Goal: Information Seeking & Learning: Find specific fact

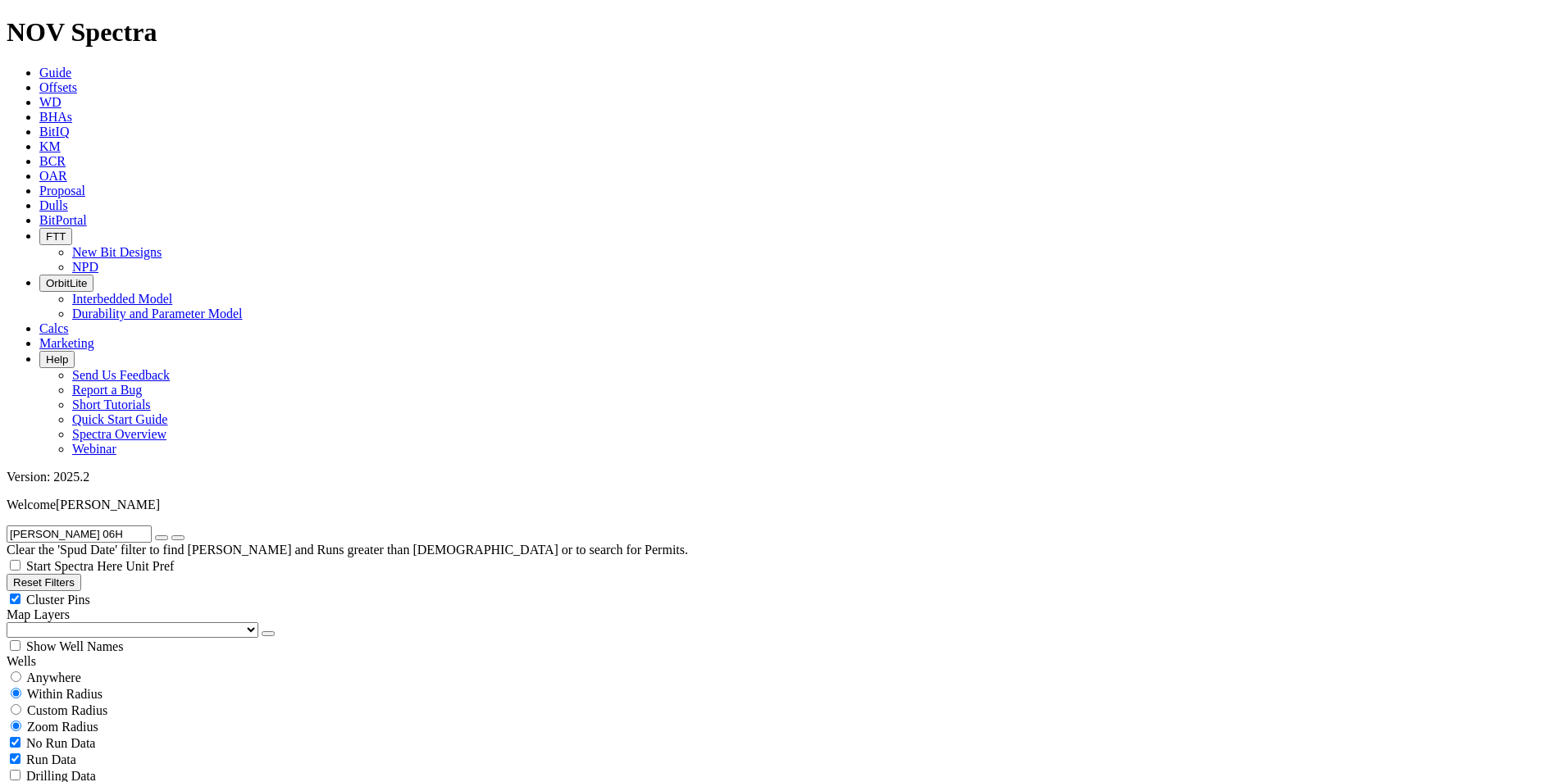
click at [59, 670] on span "Anywhere" at bounding box center [53, 677] width 55 height 13
radio input "true"
radio input "false"
click at [76, 719] on span "Run Data" at bounding box center [51, 726] width 50 height 13
checkbox input "false"
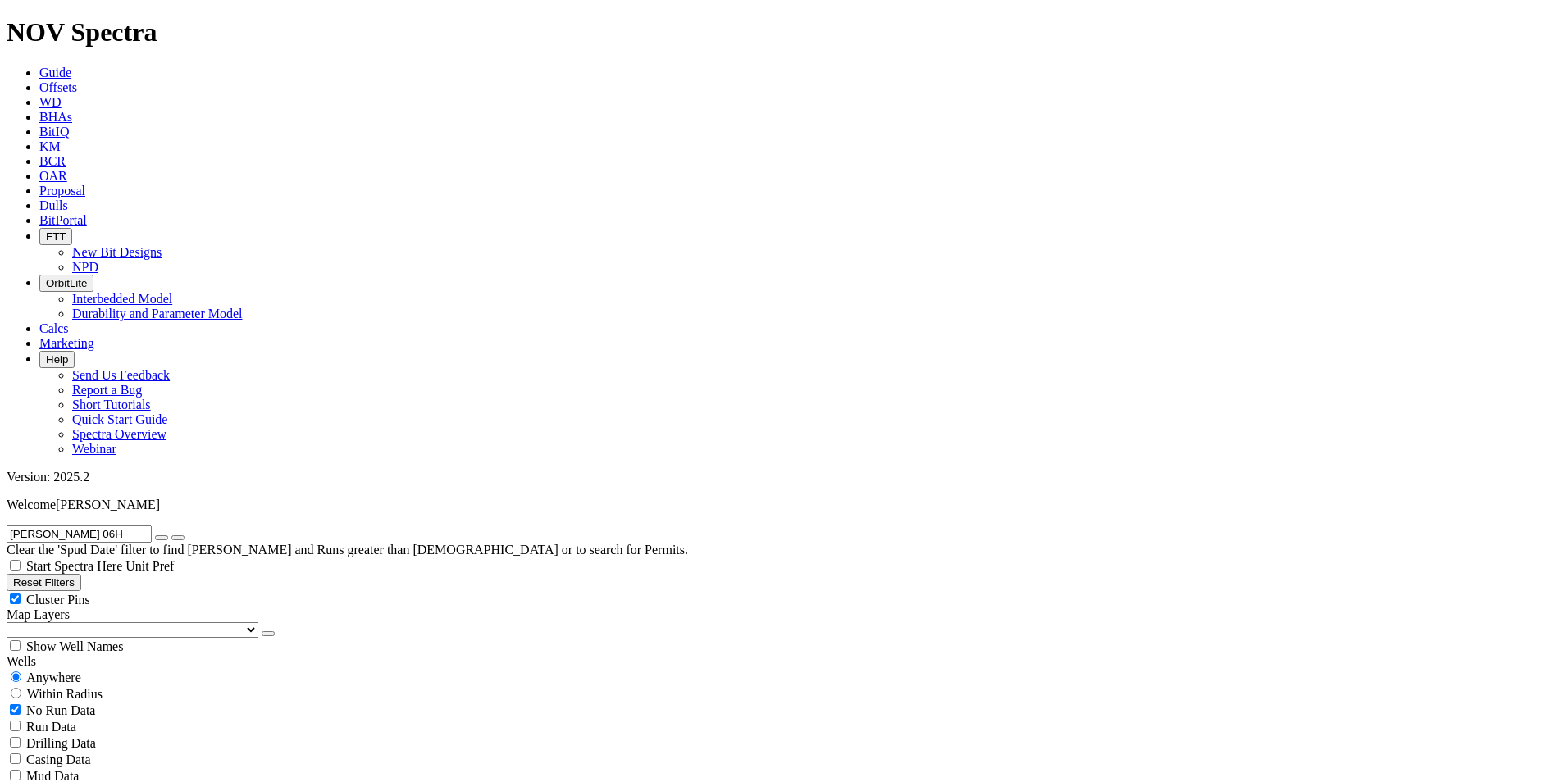
click at [81, 703] on span "No Run Data" at bounding box center [61, 710] width 69 height 13
checkbox input "false"
checkbox input "true"
click at [158, 719] on div "Run Data" at bounding box center [784, 726] width 1555 height 16
checkbox input "true"
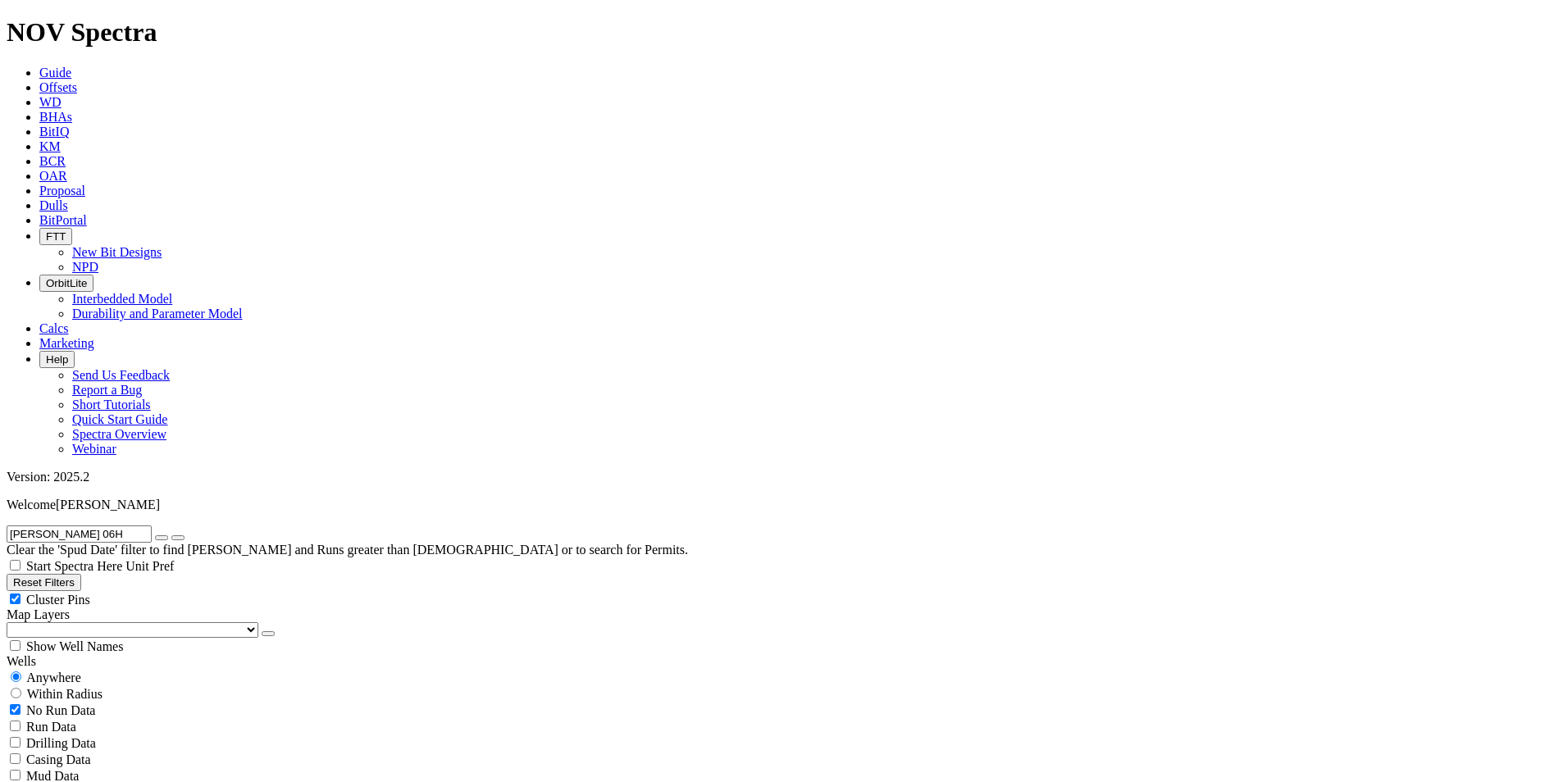
checkbox input "false"
click at [95, 703] on span "No Run Data" at bounding box center [61, 710] width 69 height 13
checkbox input "false"
checkbox input "true"
click at [119, 525] on input "[PERSON_NAME] 06H" at bounding box center [79, 534] width 145 height 17
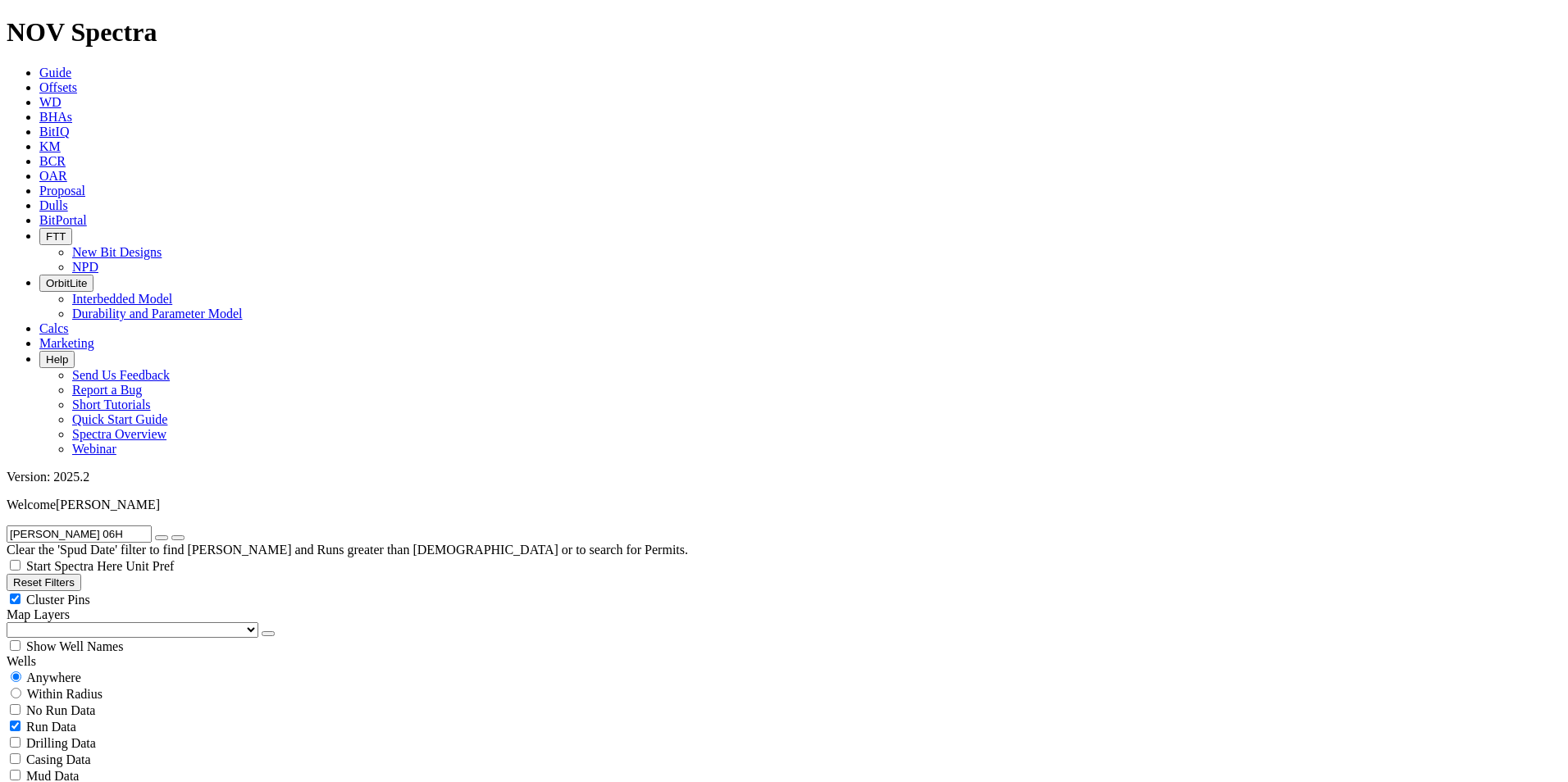
click at [124, 525] on input "[PERSON_NAME] 06H" at bounding box center [79, 534] width 145 height 17
click at [126, 525] on input "[PERSON_NAME] 06H" at bounding box center [79, 534] width 145 height 17
click at [171, 536] on button "submit" at bounding box center [178, 538] width 13 height 5
type input "[PERSON_NAME] 06H"
drag, startPoint x: 99, startPoint y: 76, endPoint x: -121, endPoint y: 58, distance: 220.7
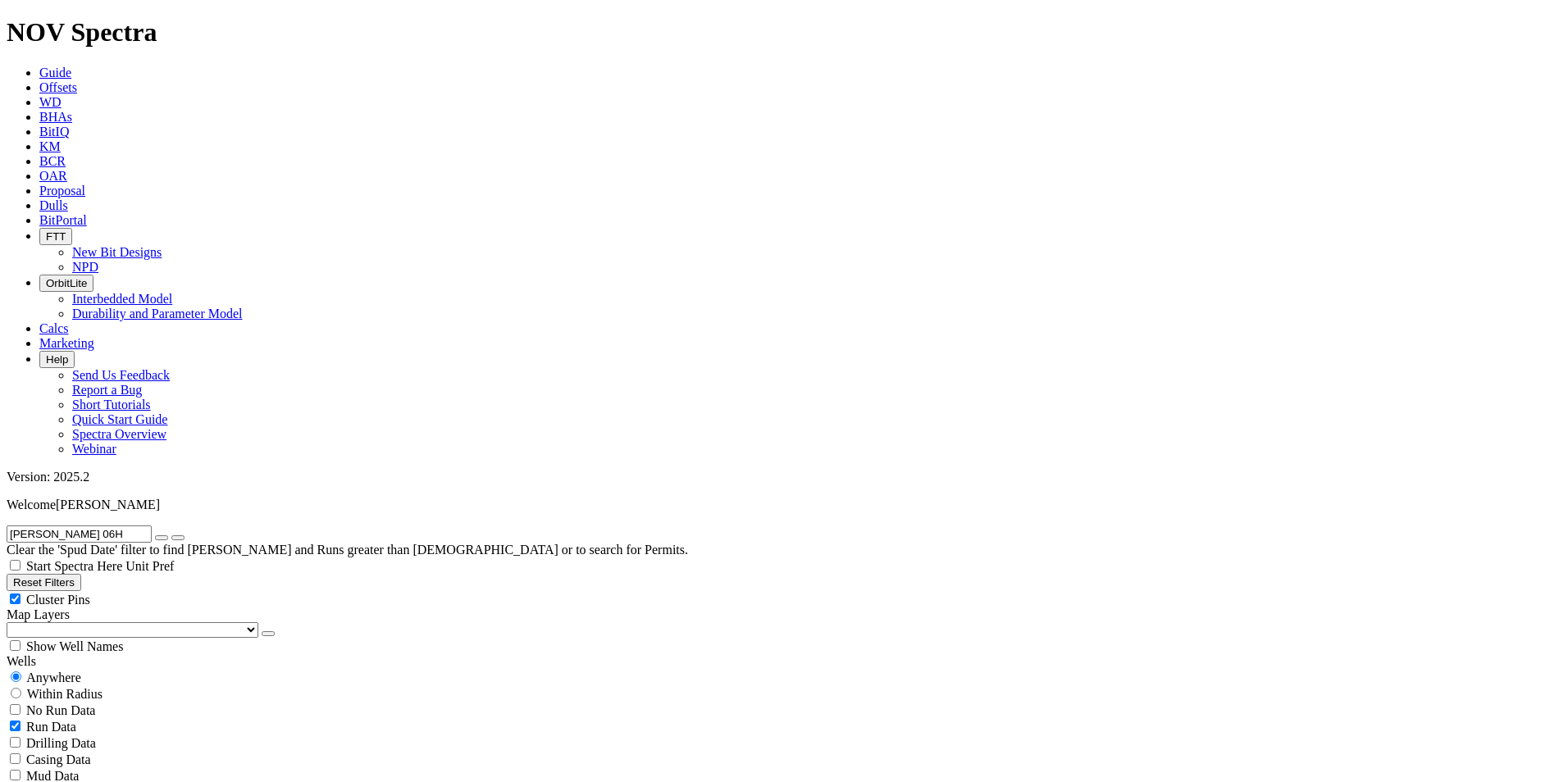
click at [168, 536] on button "button" at bounding box center [162, 538] width 13 height 5
radio input "false"
radio input "true"
click at [152, 525] on input "text" at bounding box center [79, 534] width 145 height 17
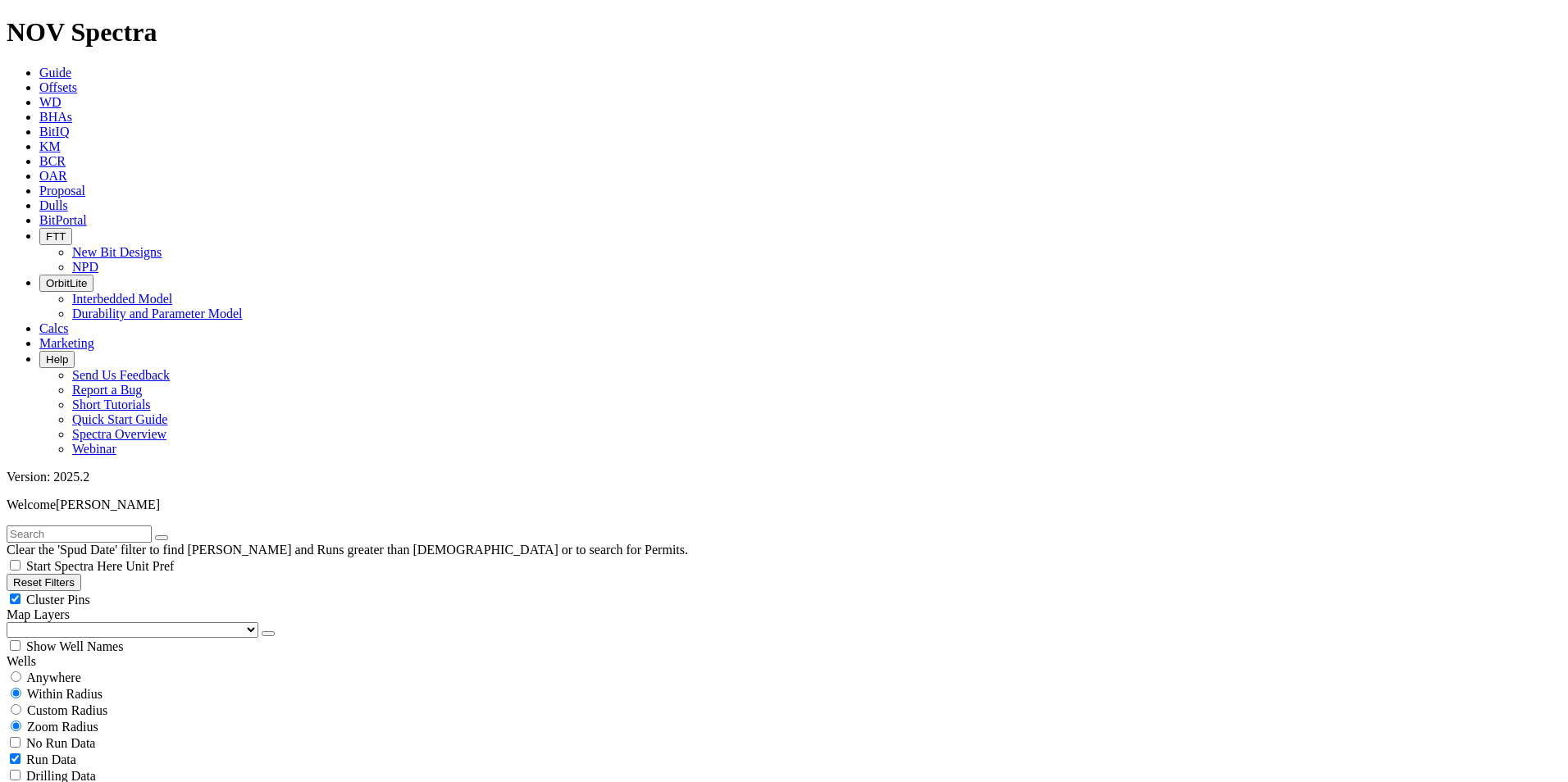
click at [69, 525] on input "text" at bounding box center [79, 534] width 145 height 17
paste input "[PERSON_NAME] 06H"
type input "[PERSON_NAME] 06H"
click at [93, 668] on div "Anywhere" at bounding box center [784, 676] width 1555 height 16
radio input "true"
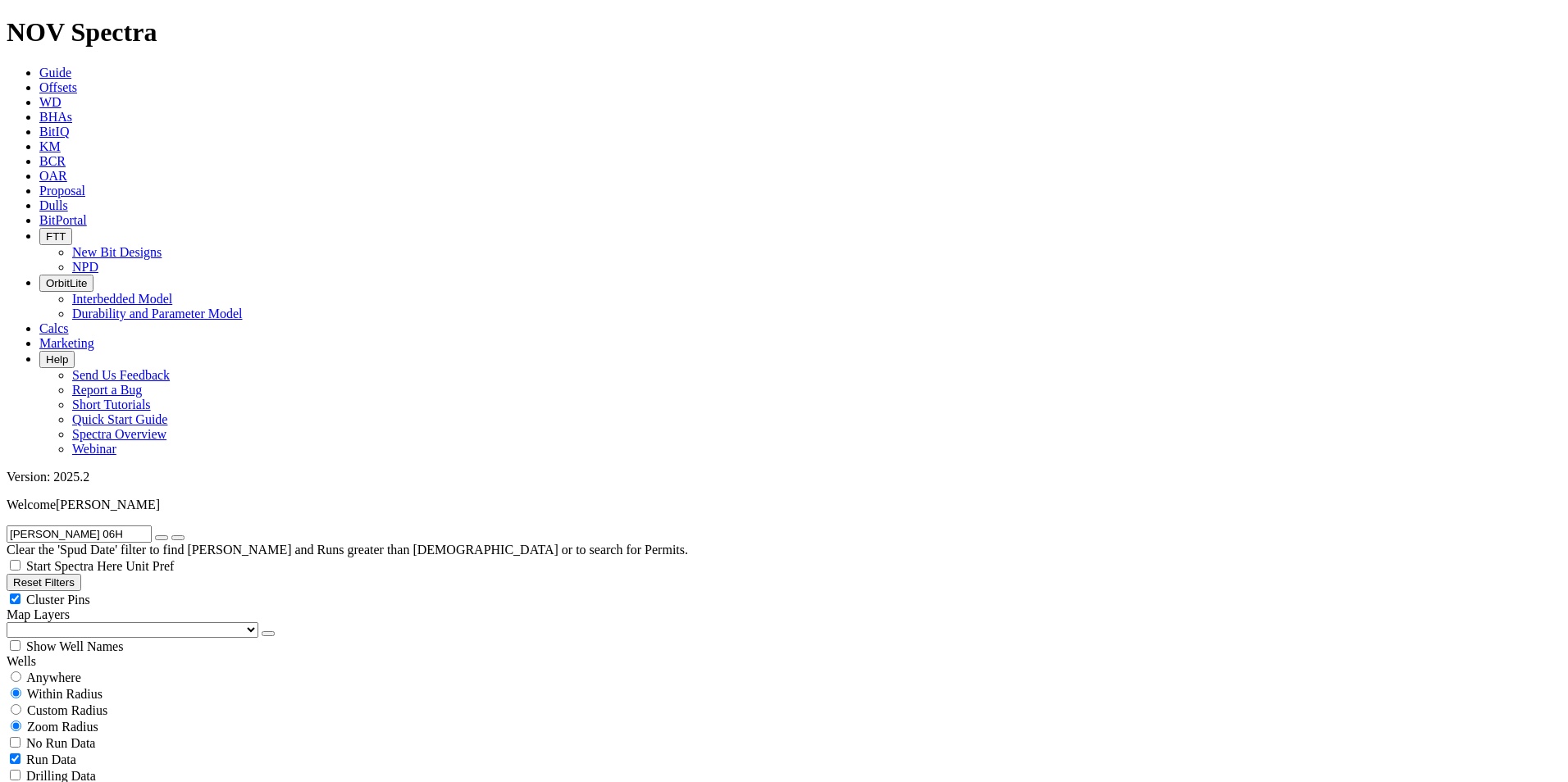
radio input "false"
click at [126, 525] on input "[PERSON_NAME] 06H" at bounding box center [79, 534] width 145 height 17
click at [89, 703] on span "No Run Data" at bounding box center [61, 710] width 69 height 13
click at [68, 703] on span "No Run Data" at bounding box center [61, 710] width 69 height 13
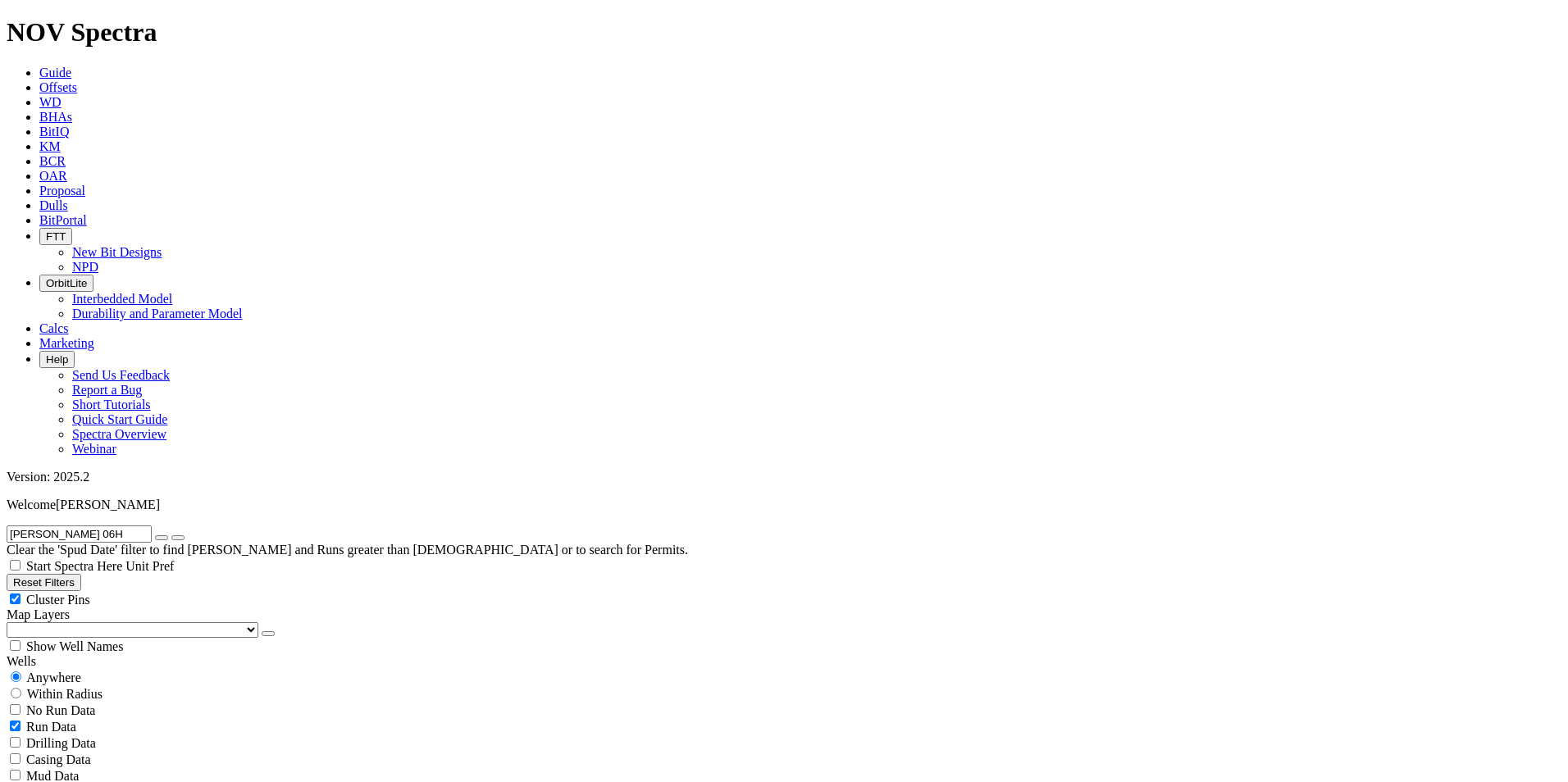
checkbox input "false"
click at [114, 525] on input "[PERSON_NAME] 06H" at bounding box center [79, 534] width 145 height 17
